Goal: Task Accomplishment & Management: Manage account settings

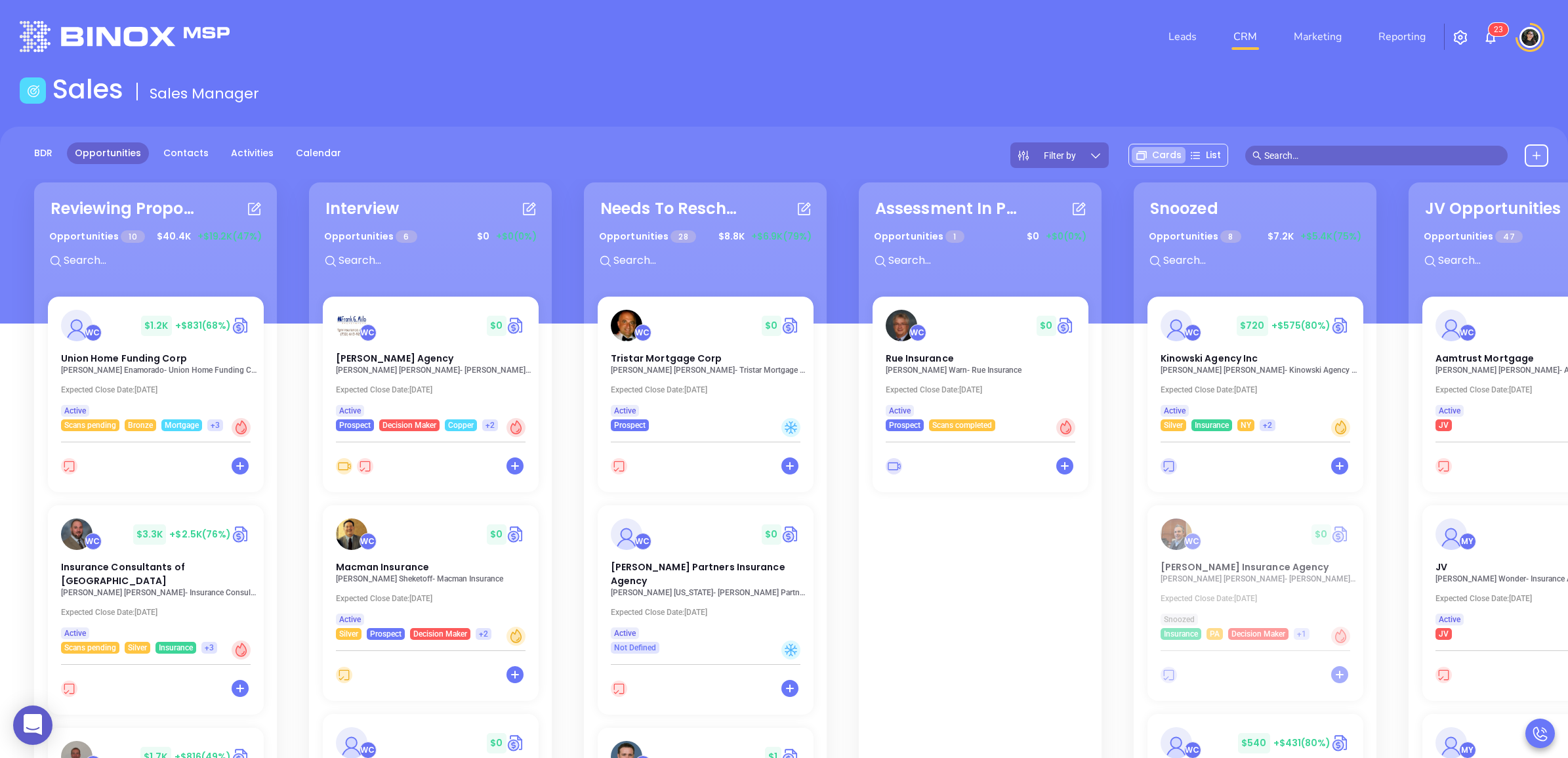
click at [1339, 152] on input "text" at bounding box center [1382, 156] width 236 height 15
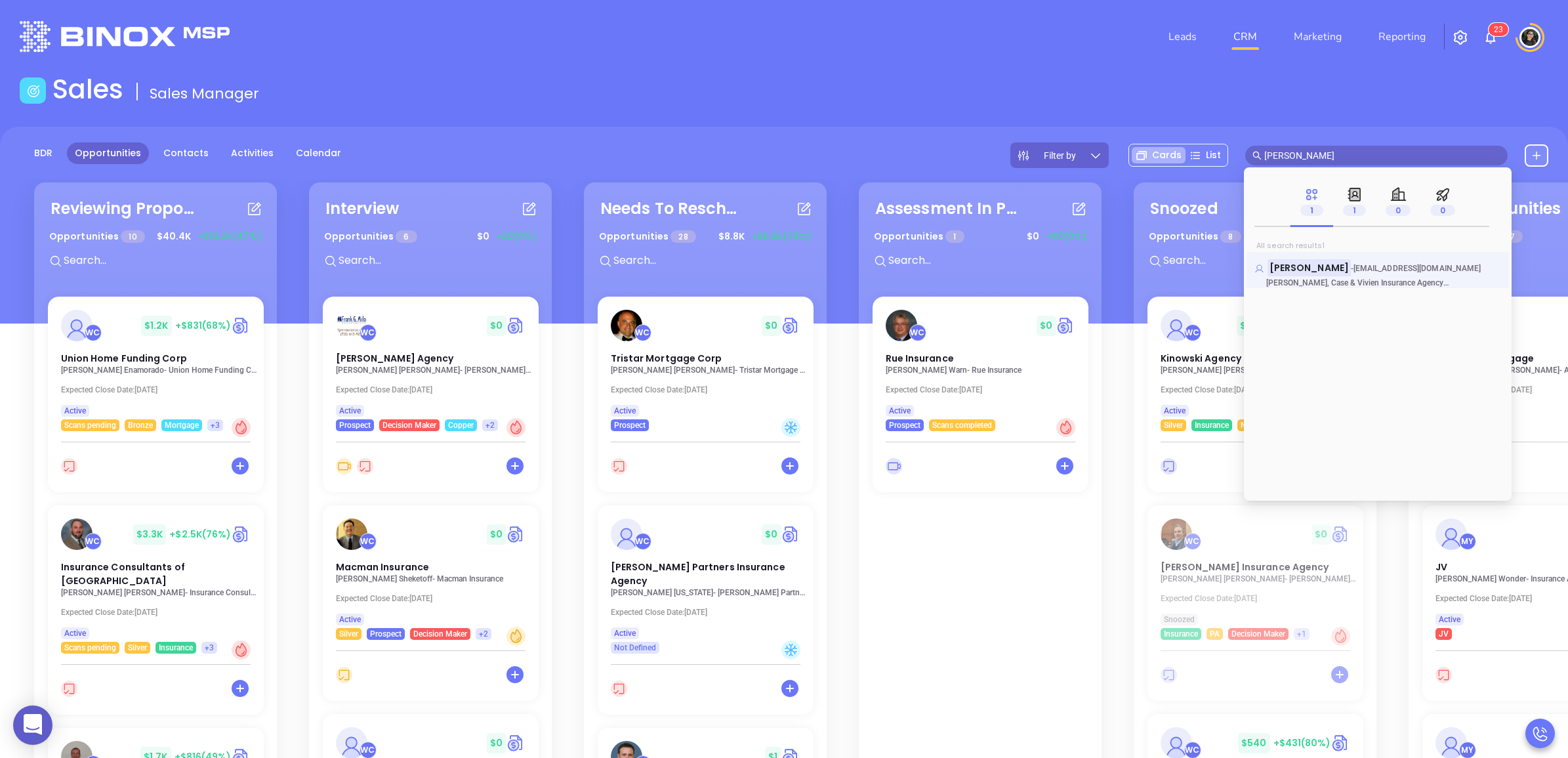
type input "[PERSON_NAME]"
click at [1294, 266] on mark "[PERSON_NAME]" at bounding box center [1309, 268] width 84 height 17
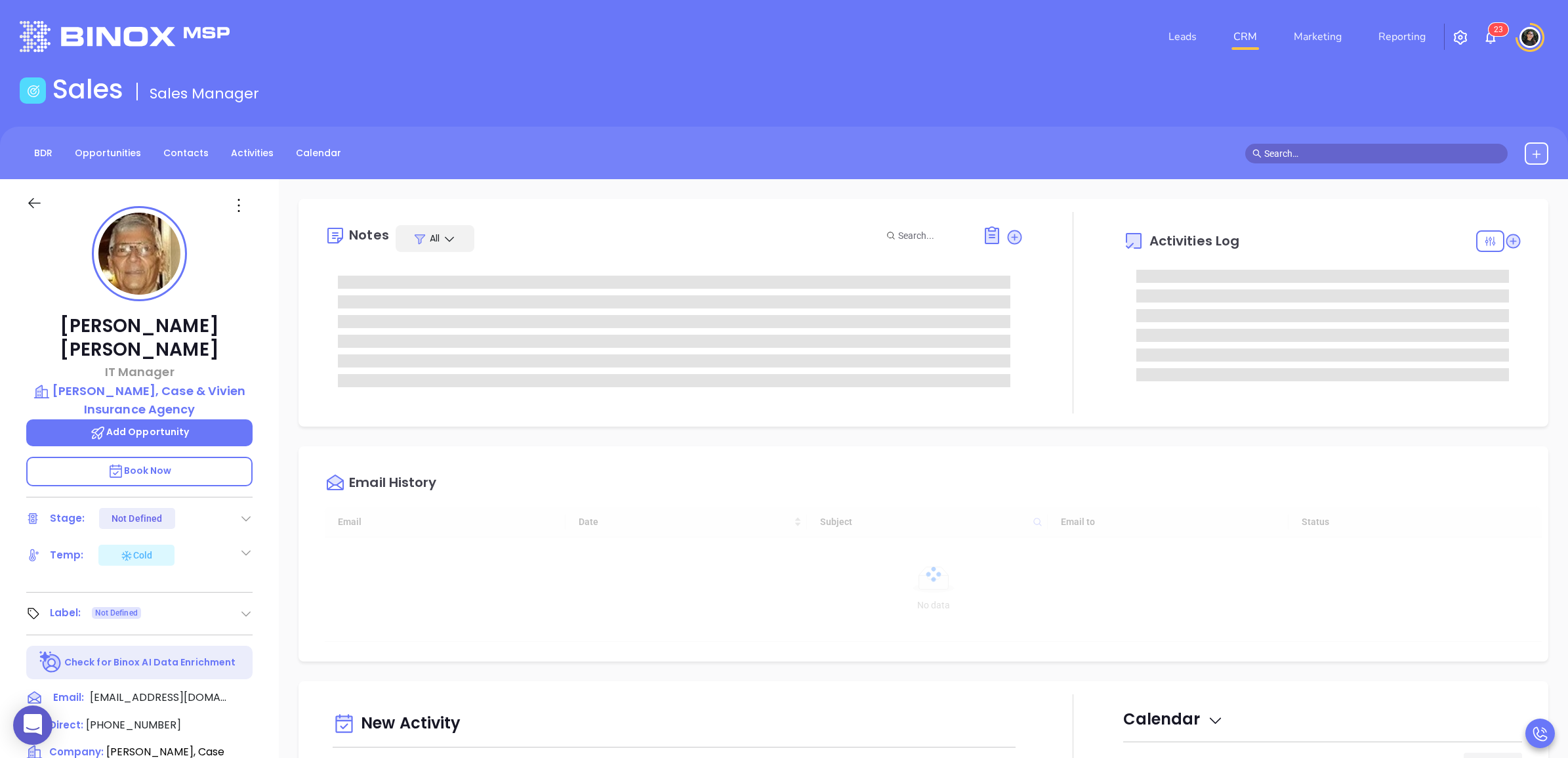
type input "[DATE]"
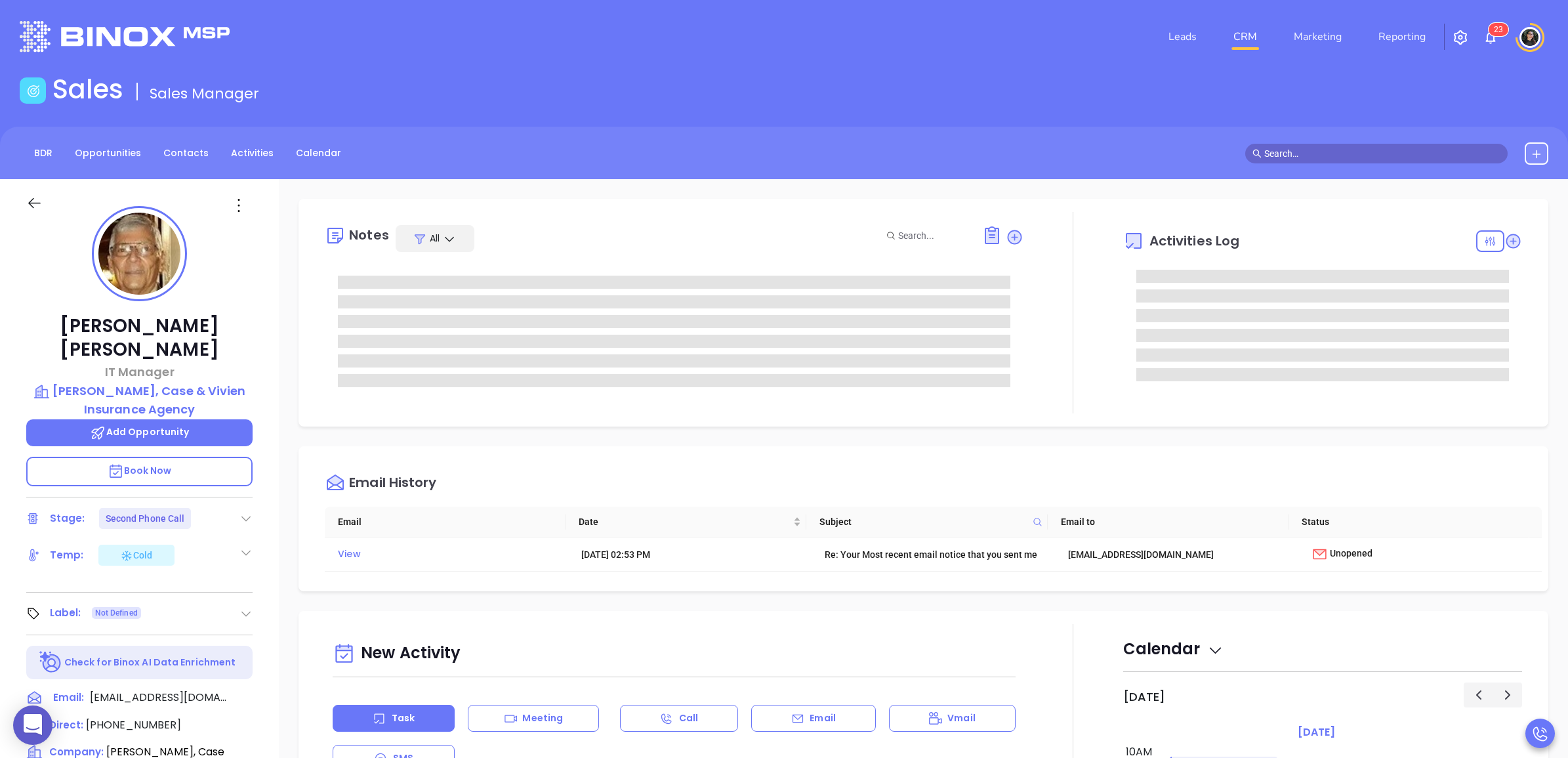
type input "[PERSON_NAME]"
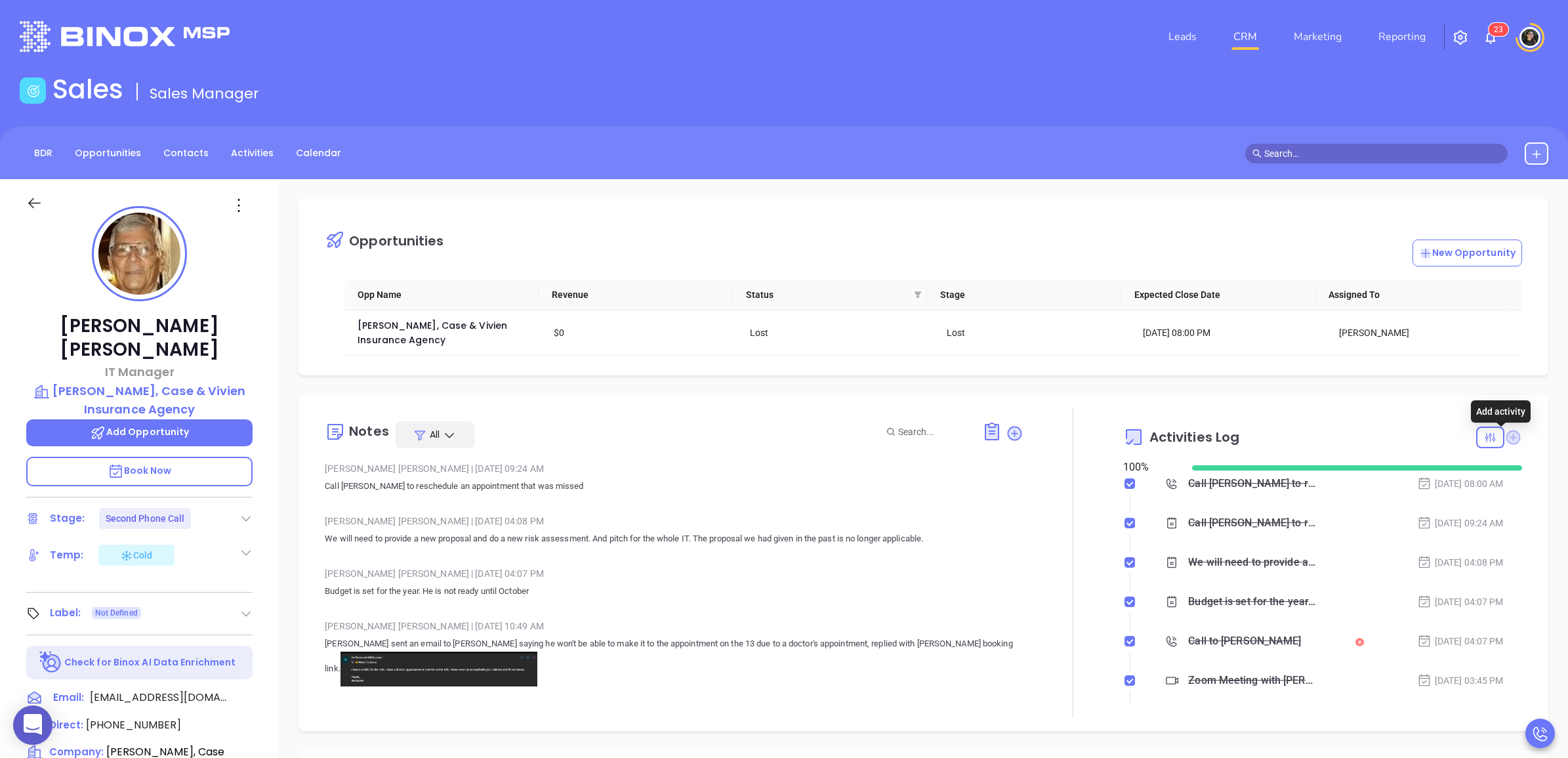
click at [1507, 444] on icon at bounding box center [1514, 438] width 15 height 15
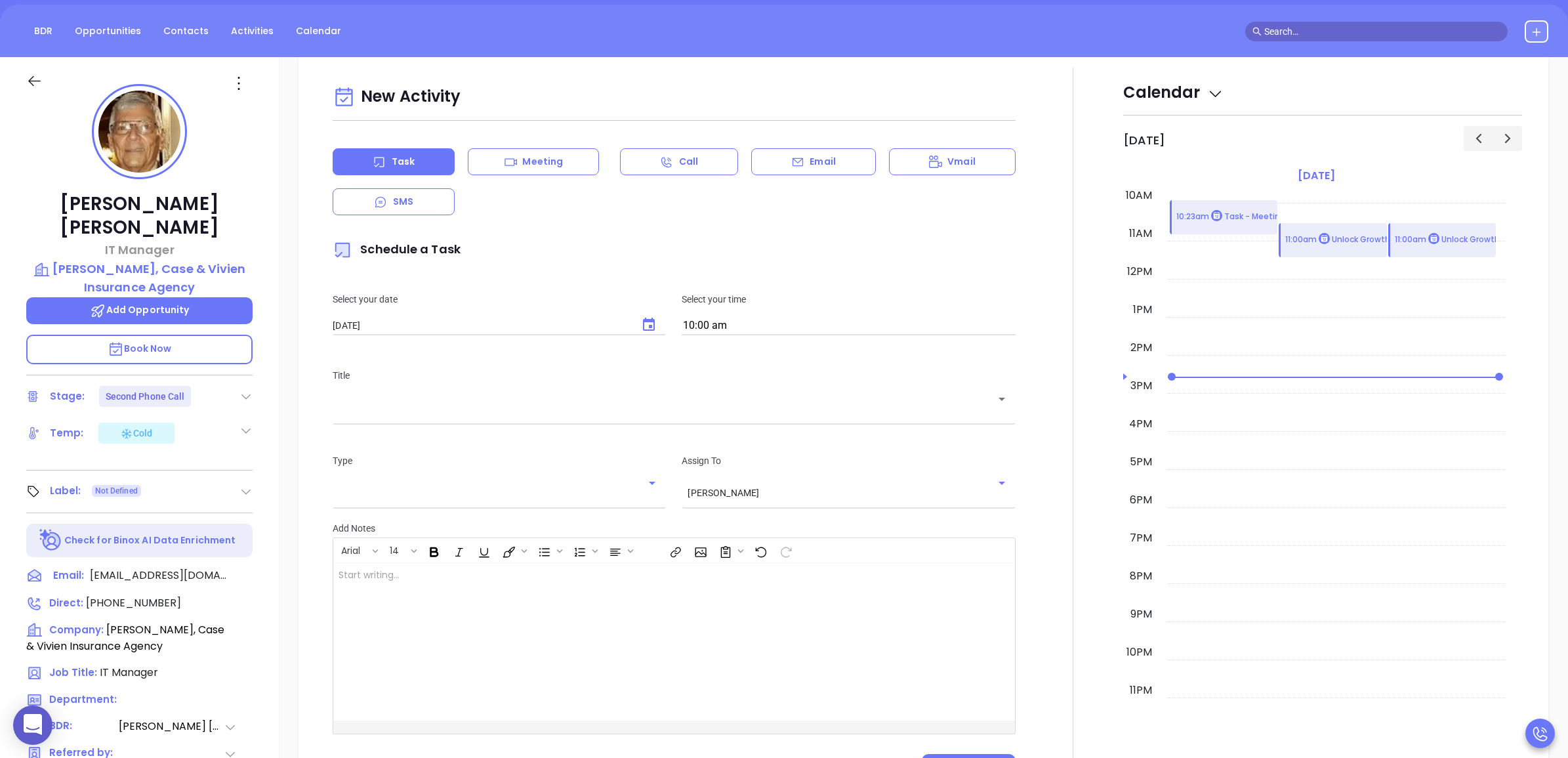
scroll to position [178, 0]
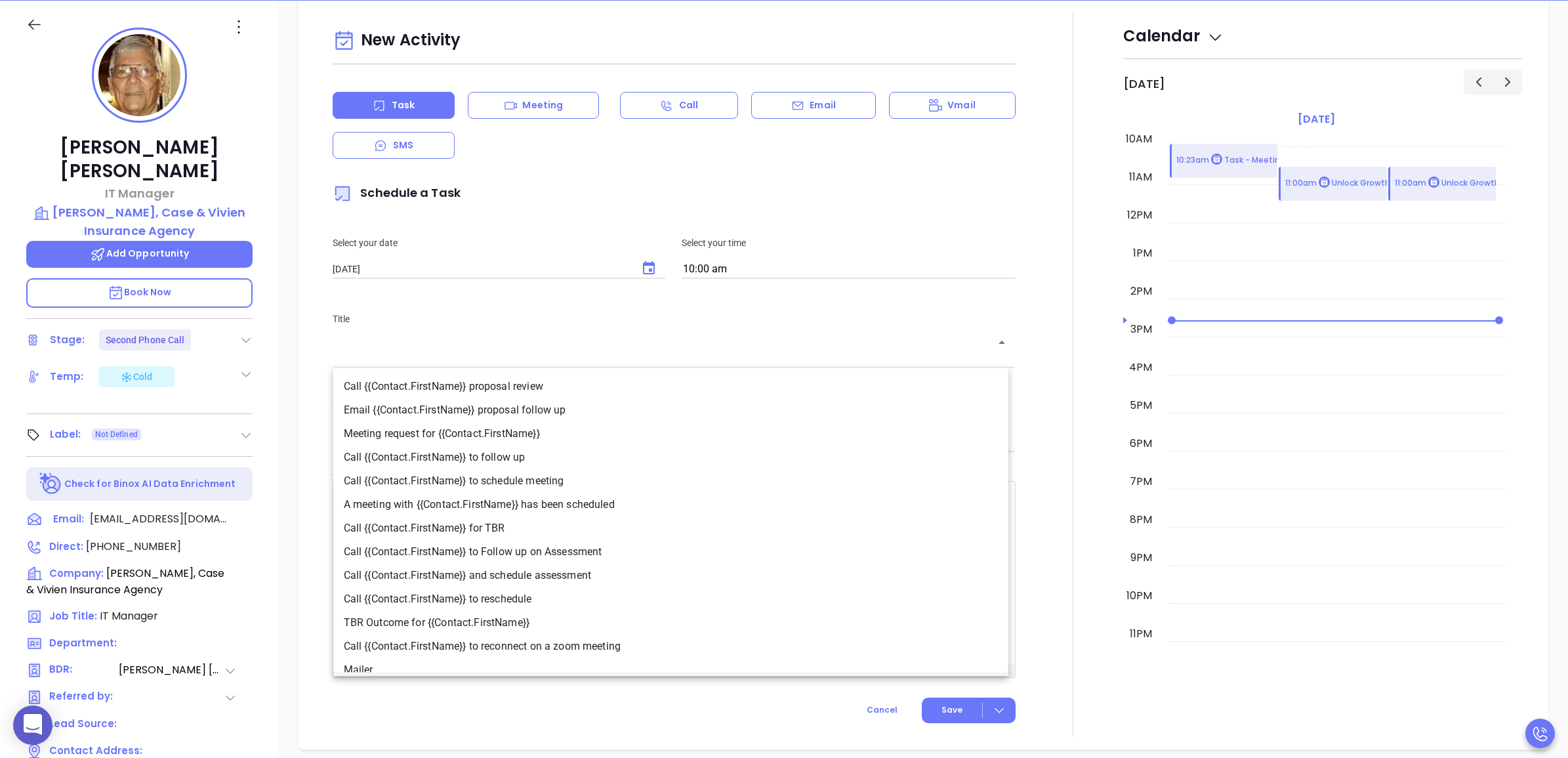
click at [506, 359] on input "text" at bounding box center [664, 351] width 651 height 12
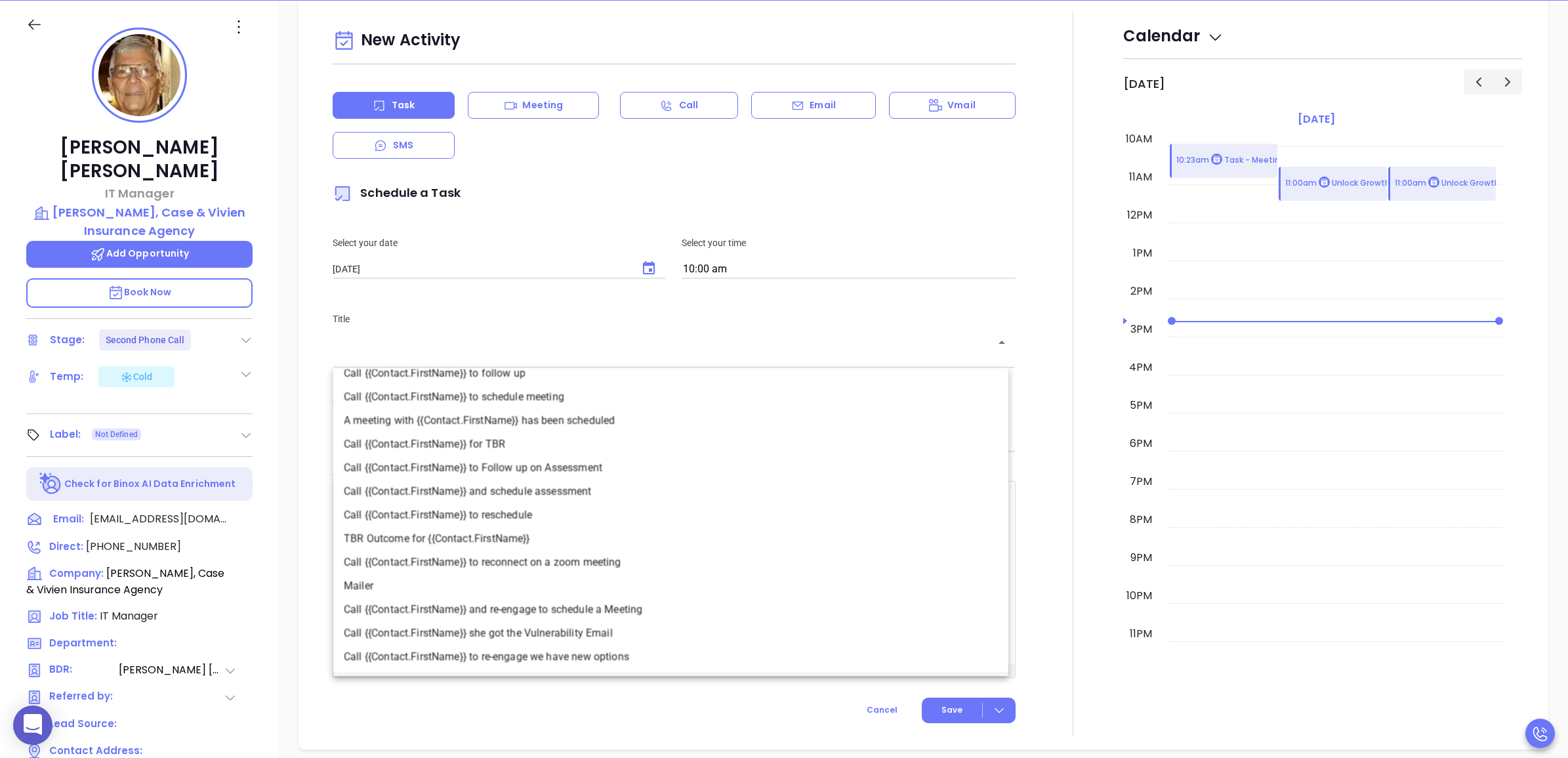
click at [585, 565] on li "Call {{Contact.FirstName}} to reconnect on a zoom meeting" at bounding box center [670, 562] width 675 height 23
type input "Call [PERSON_NAME] to reconnect on a zoom meeting"
type input "Call"
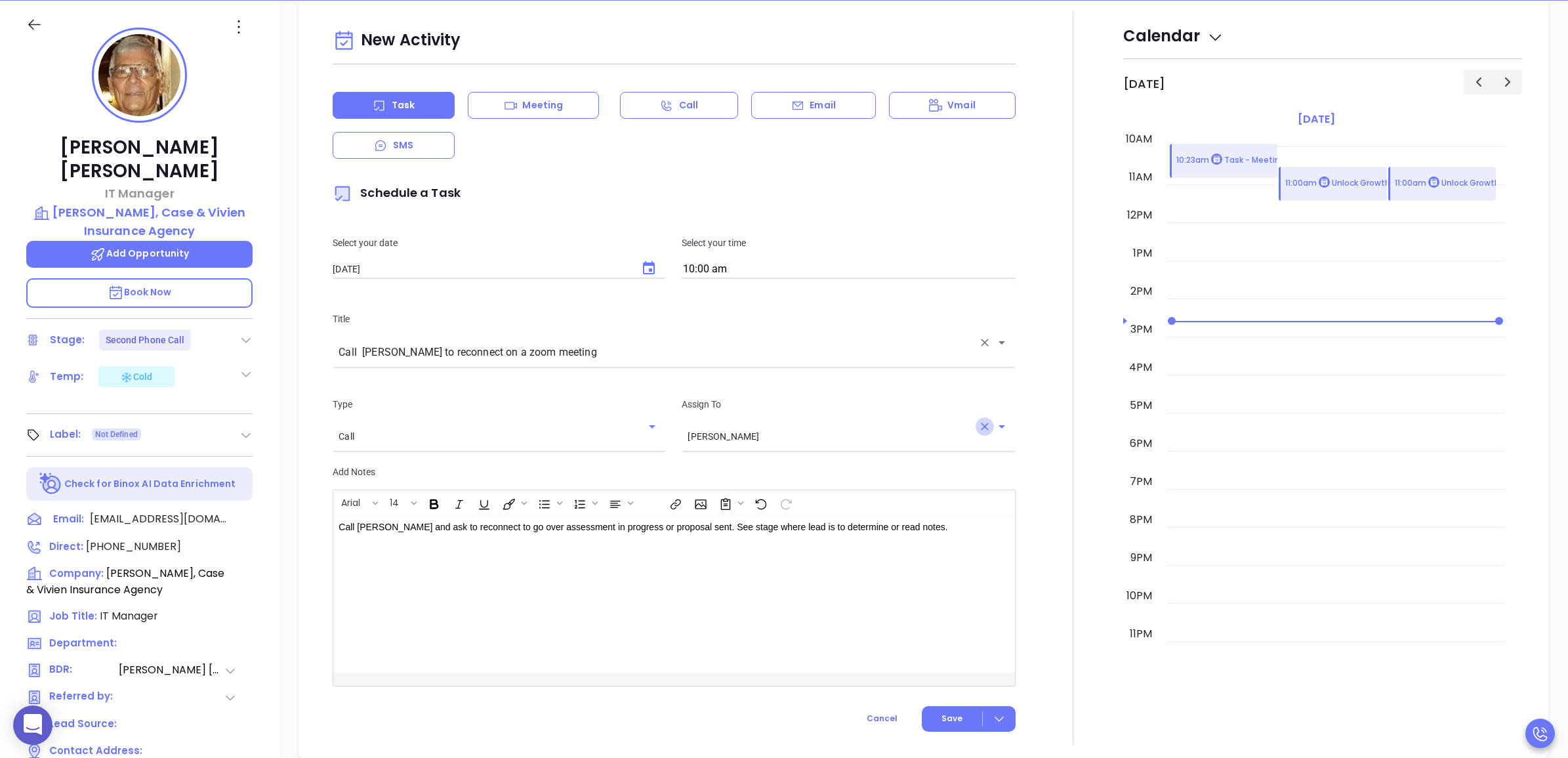
click at [978, 431] on icon "Clear" at bounding box center [985, 426] width 13 height 13
click at [984, 431] on div "​" at bounding box center [848, 437] width 333 height 24
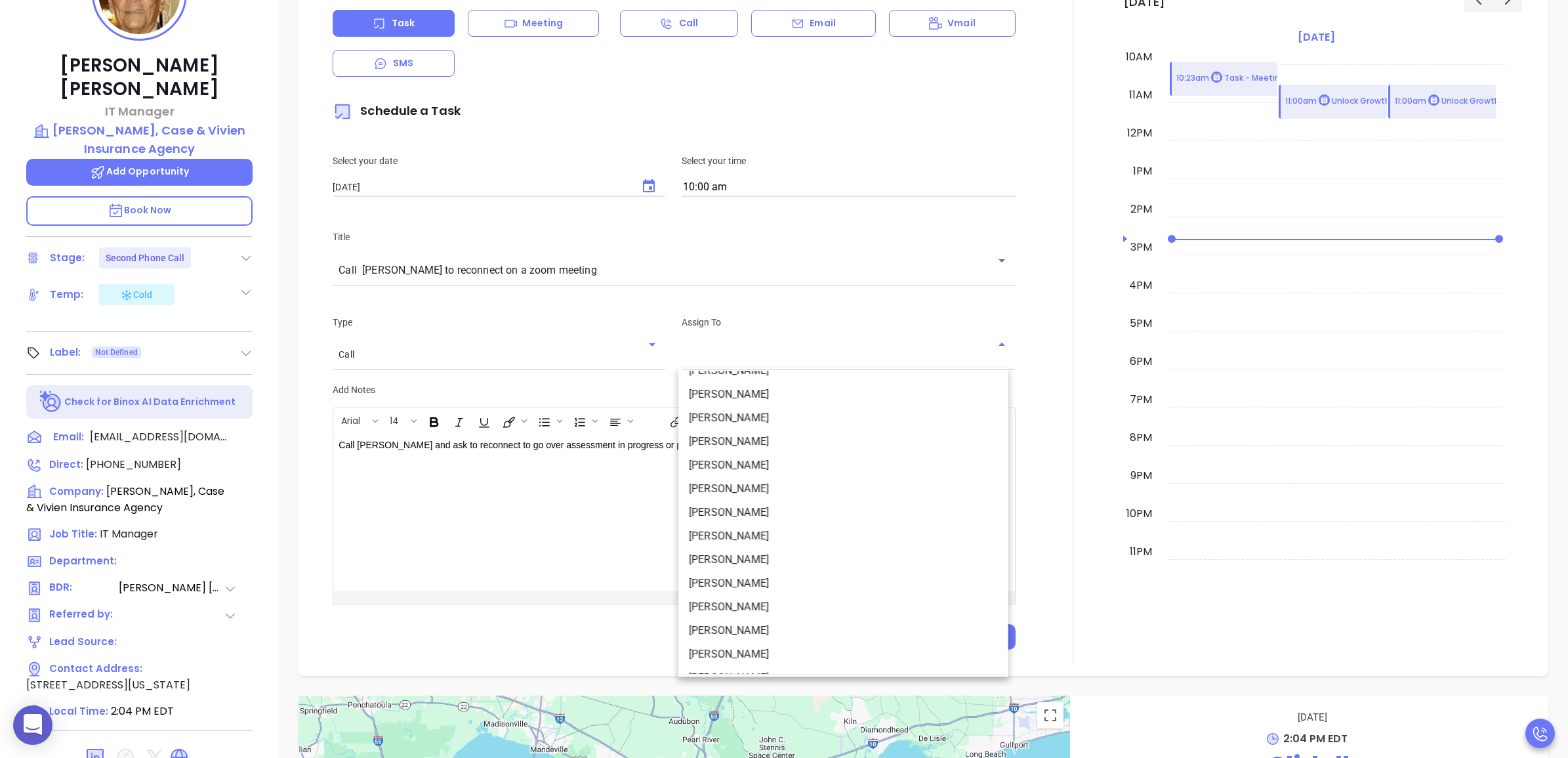
scroll to position [155, 0]
click at [750, 602] on li "[PERSON_NAME]" at bounding box center [843, 610] width 330 height 23
type input "[PERSON_NAME]"
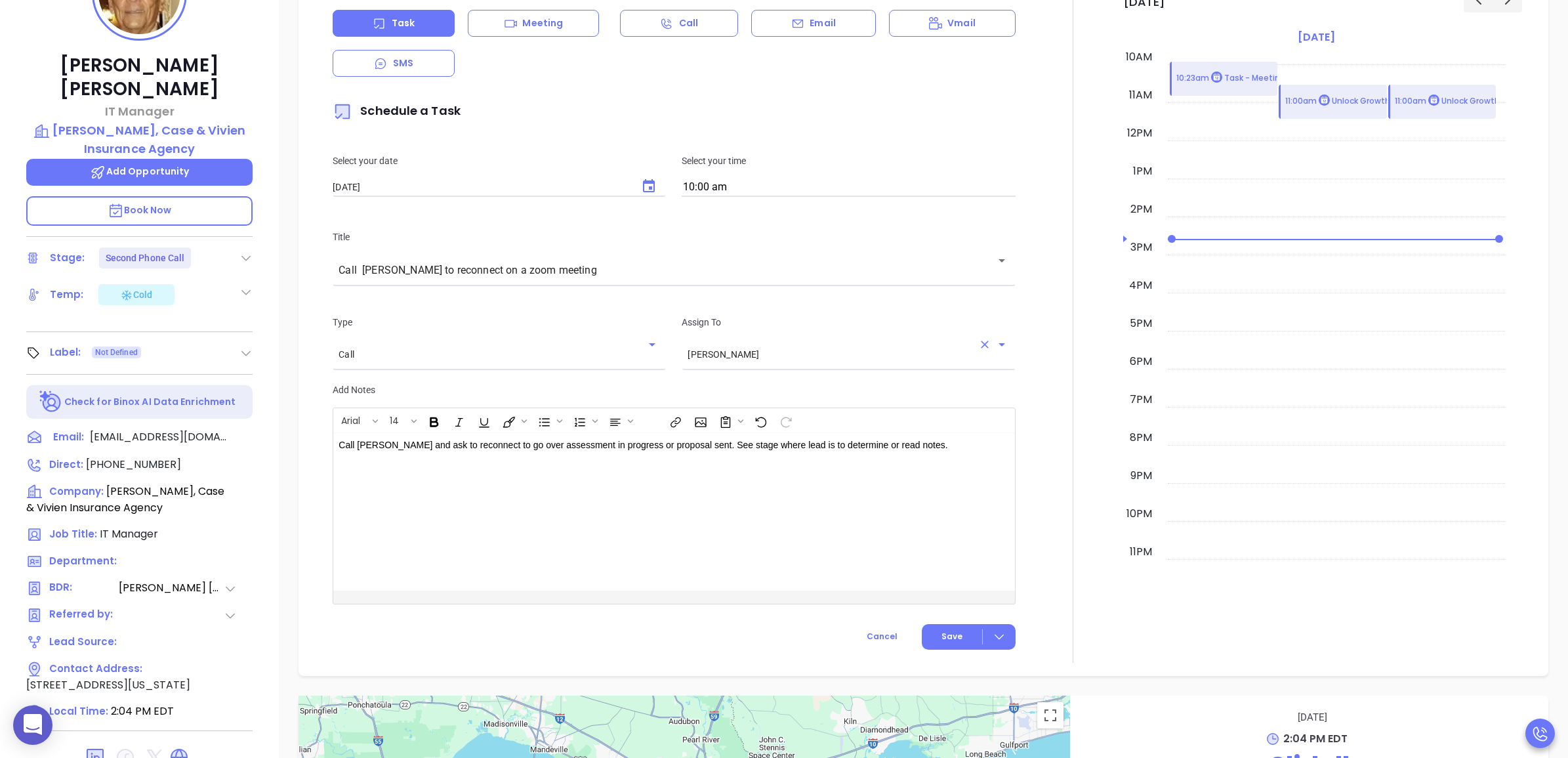
click at [230, 582] on icon at bounding box center [230, 589] width 13 height 13
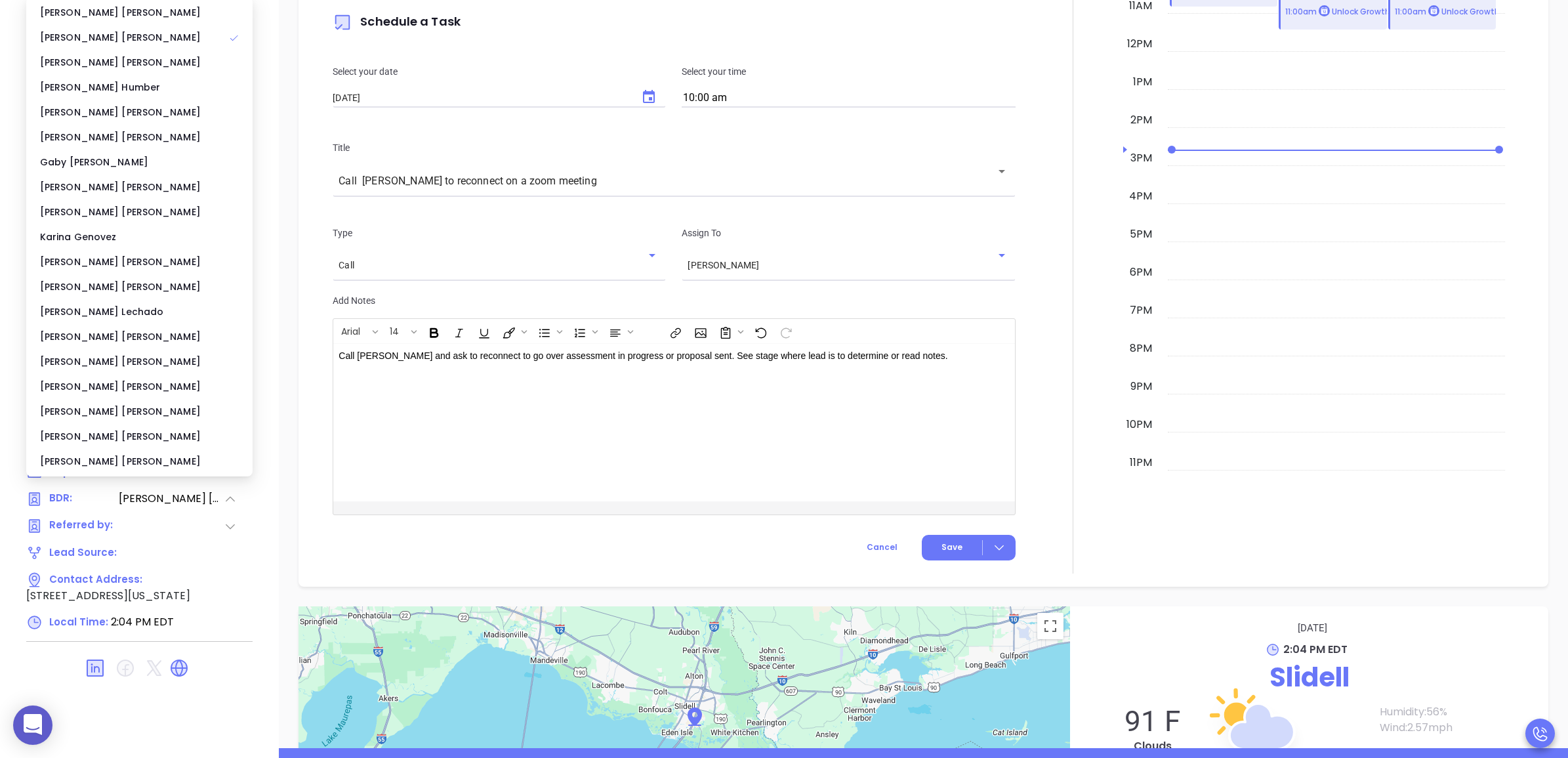
scroll to position [368, 0]
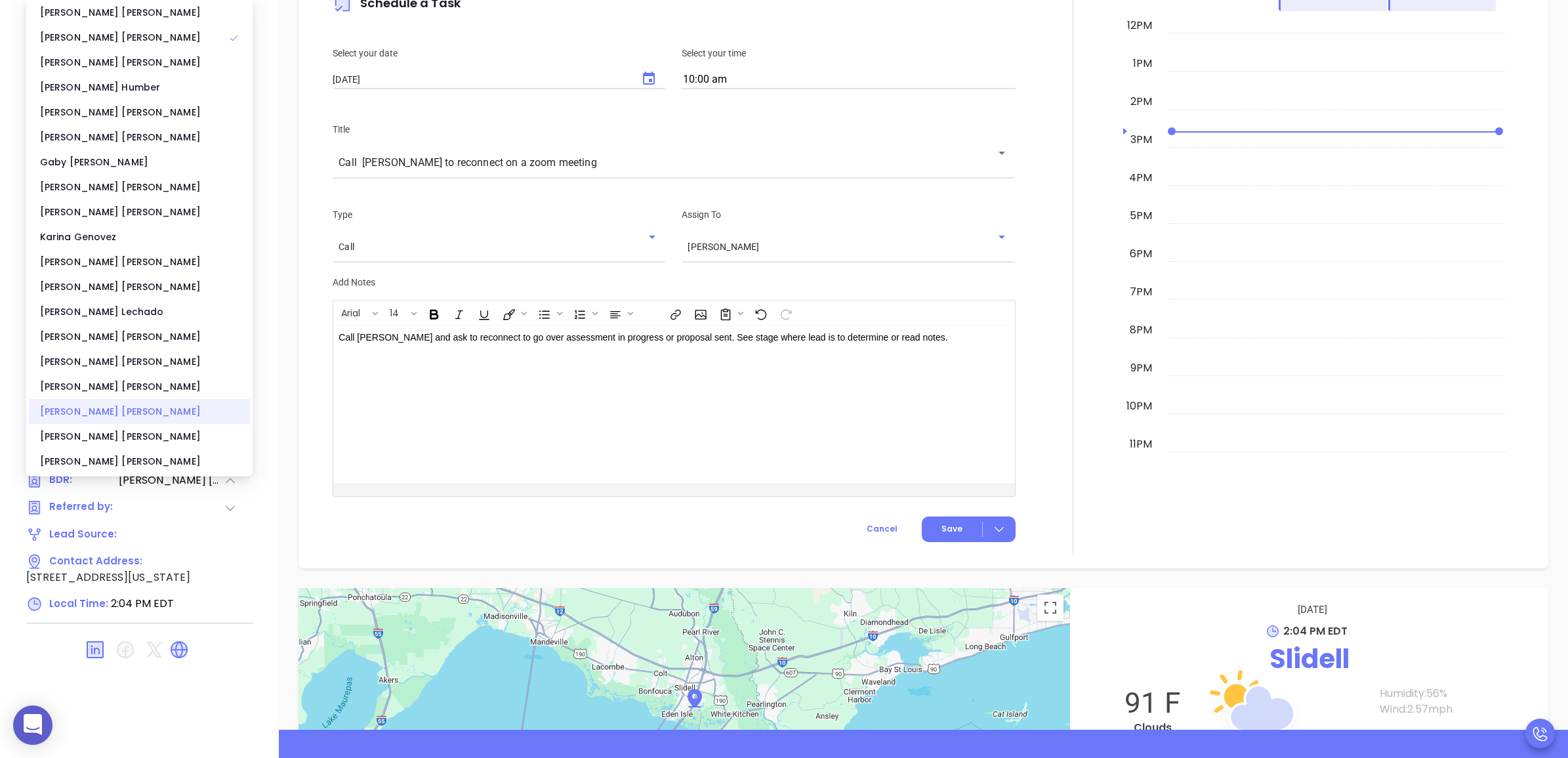
click at [110, 400] on div "[PERSON_NAME]" at bounding box center [139, 412] width 221 height 25
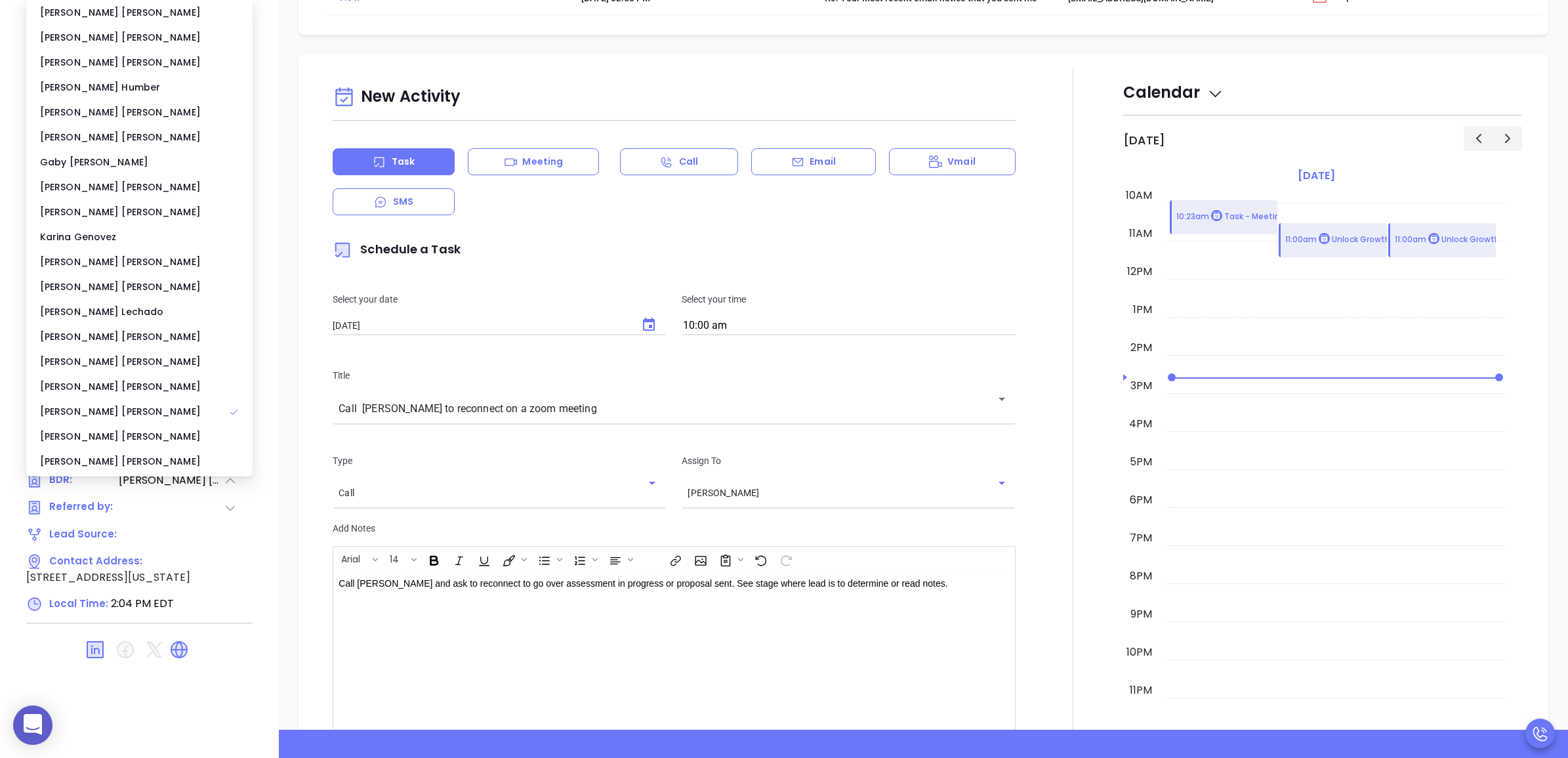
scroll to position [575, 0]
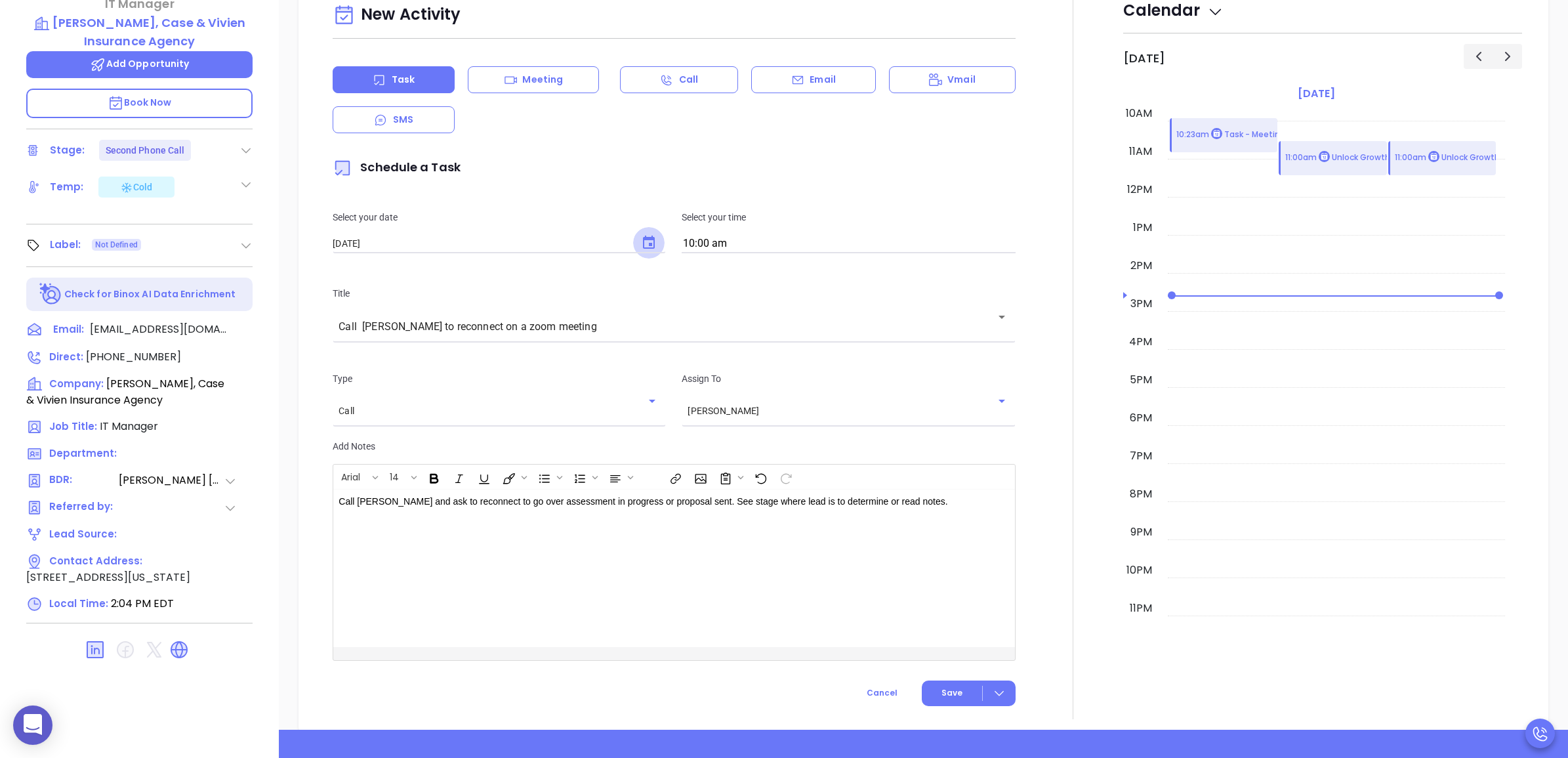
click at [654, 250] on button "Choose date, selected date is Aug 29, 2025" at bounding box center [649, 243] width 32 height 32
click at [516, 269] on icon "Next month" at bounding box center [519, 272] width 16 height 16
click at [411, 326] on button "2" at bounding box center [415, 326] width 23 height 23
type input "[DATE]"
click at [933, 696] on button "Save" at bounding box center [968, 694] width 94 height 26
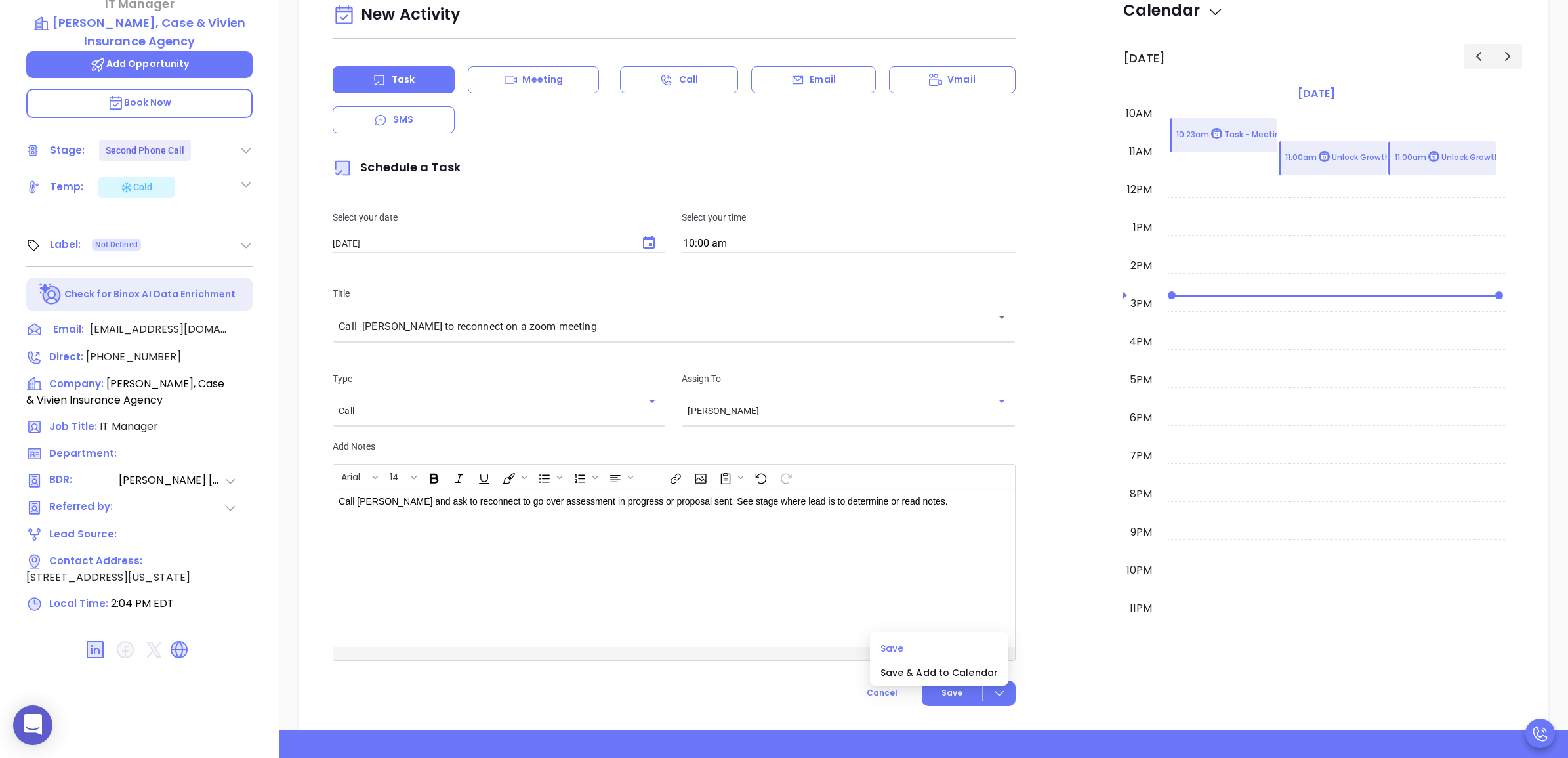
click at [937, 641] on span "Save" at bounding box center [939, 648] width 118 height 15
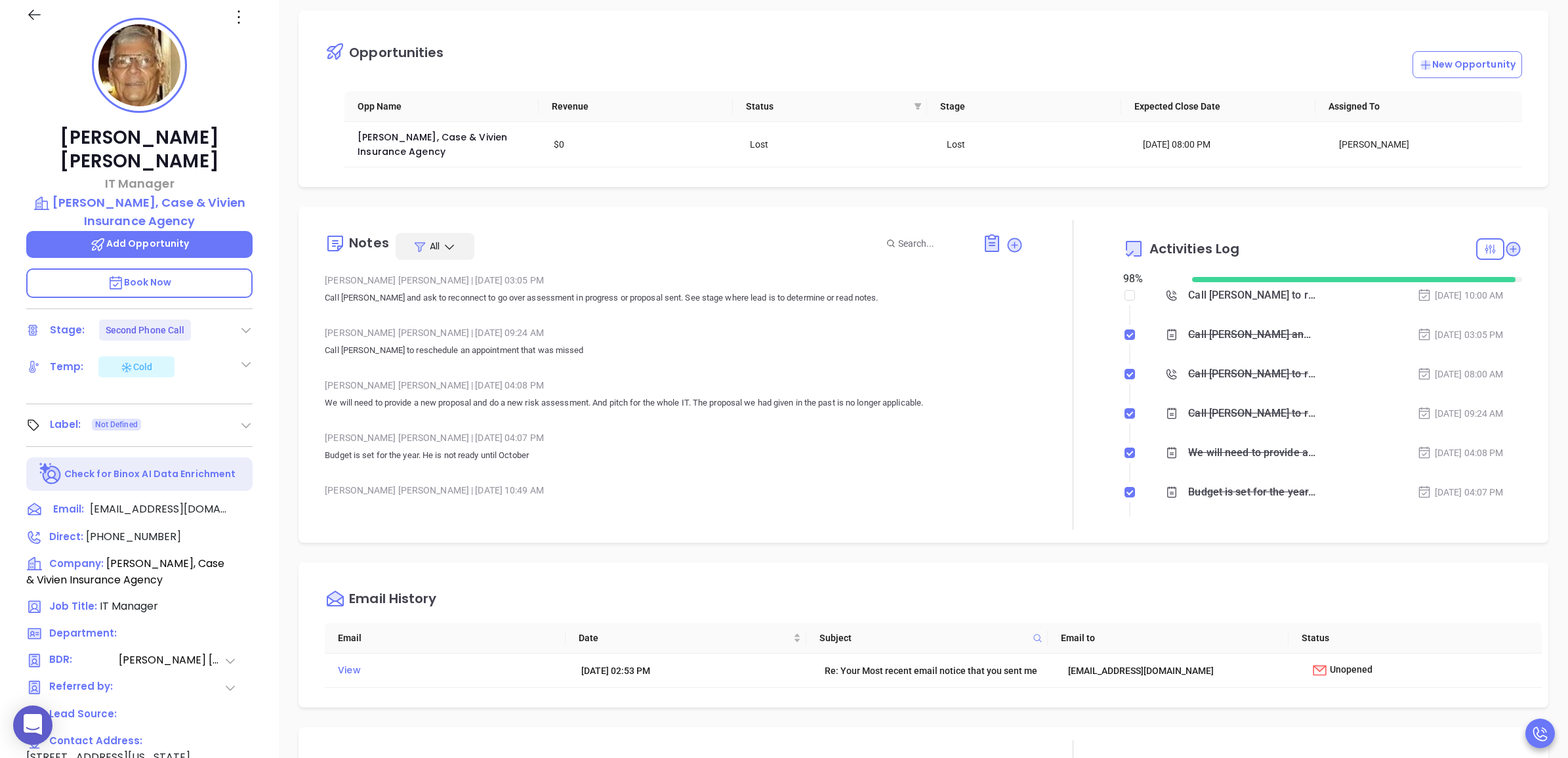
scroll to position [0, 0]
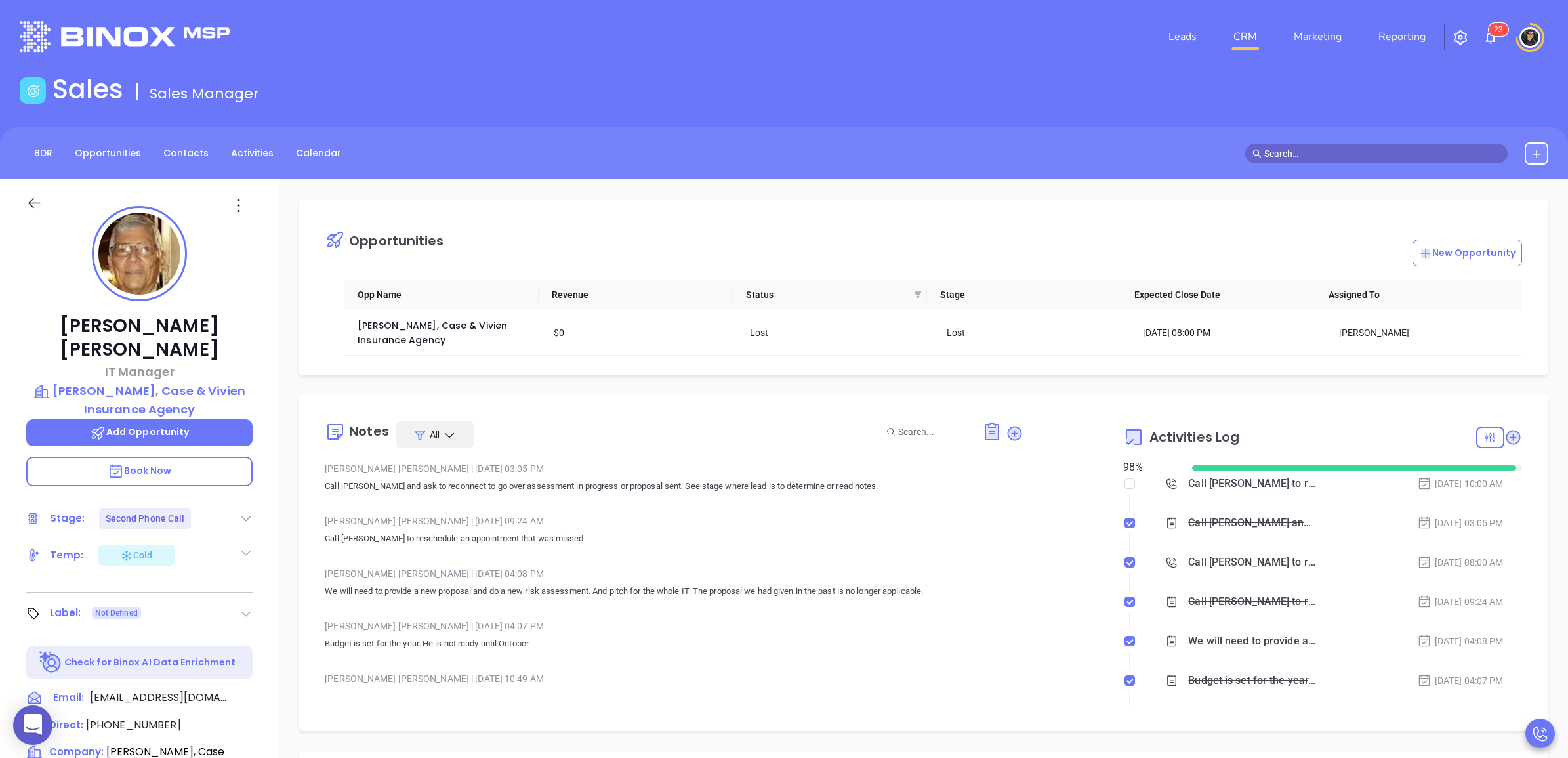
click at [1205, 490] on div "Call [PERSON_NAME] to reconnect on a zoom meeting - [PERSON_NAME]" at bounding box center [1251, 483] width 127 height 20
